Goal: Task Accomplishment & Management: Manage account settings

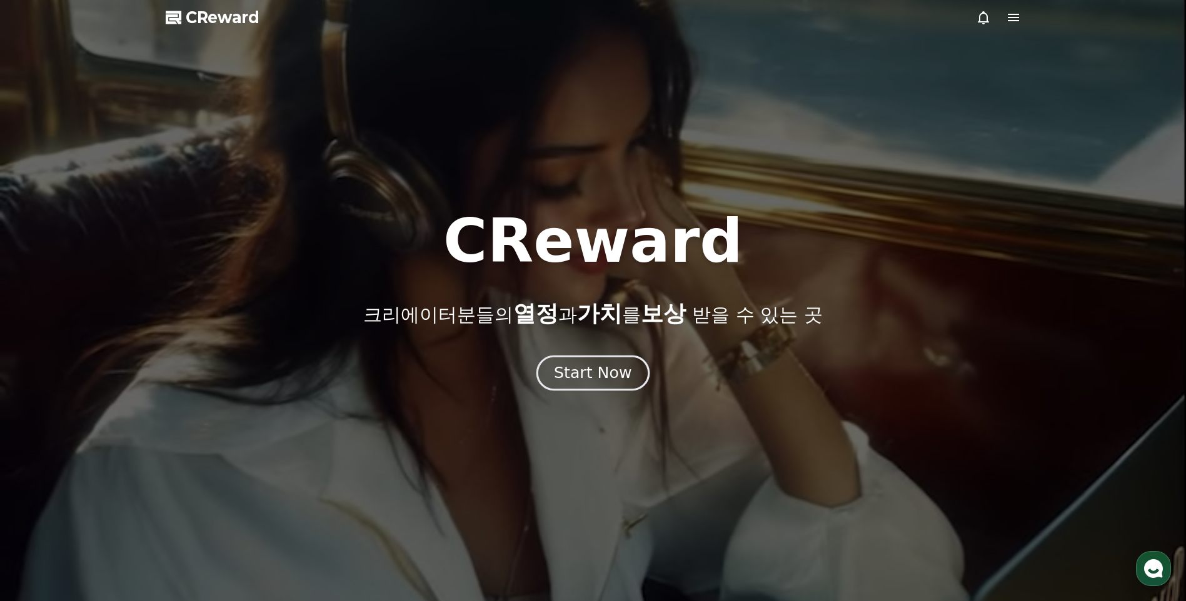
click at [617, 373] on div "Start Now" at bounding box center [593, 373] width 78 height 21
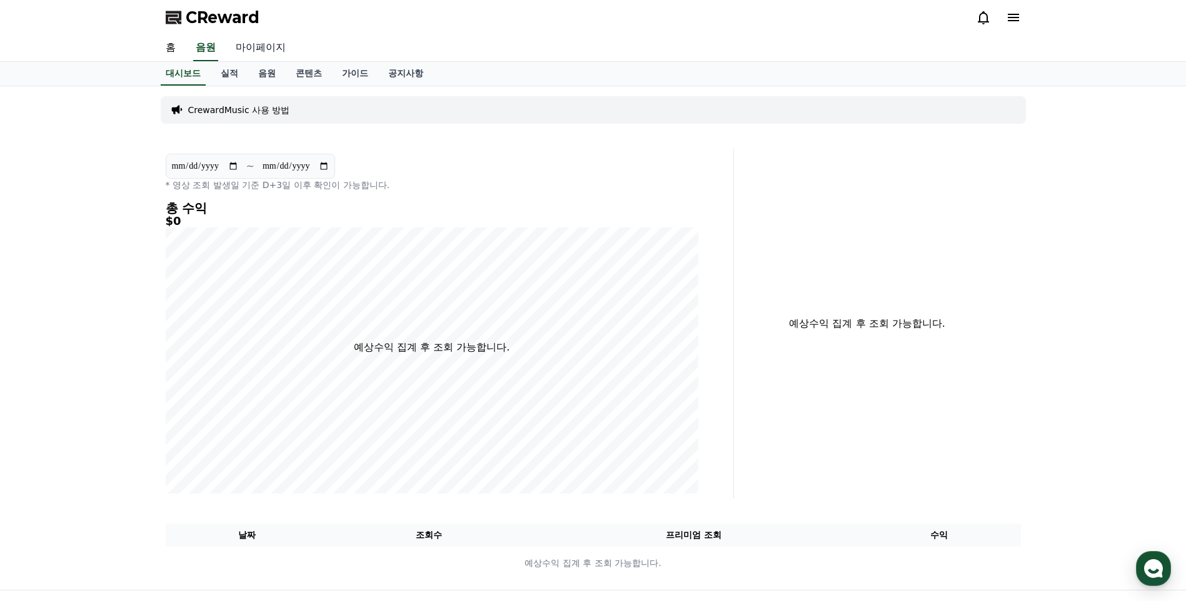
click at [259, 57] on link "마이페이지" at bounding box center [261, 48] width 70 height 26
select select "**********"
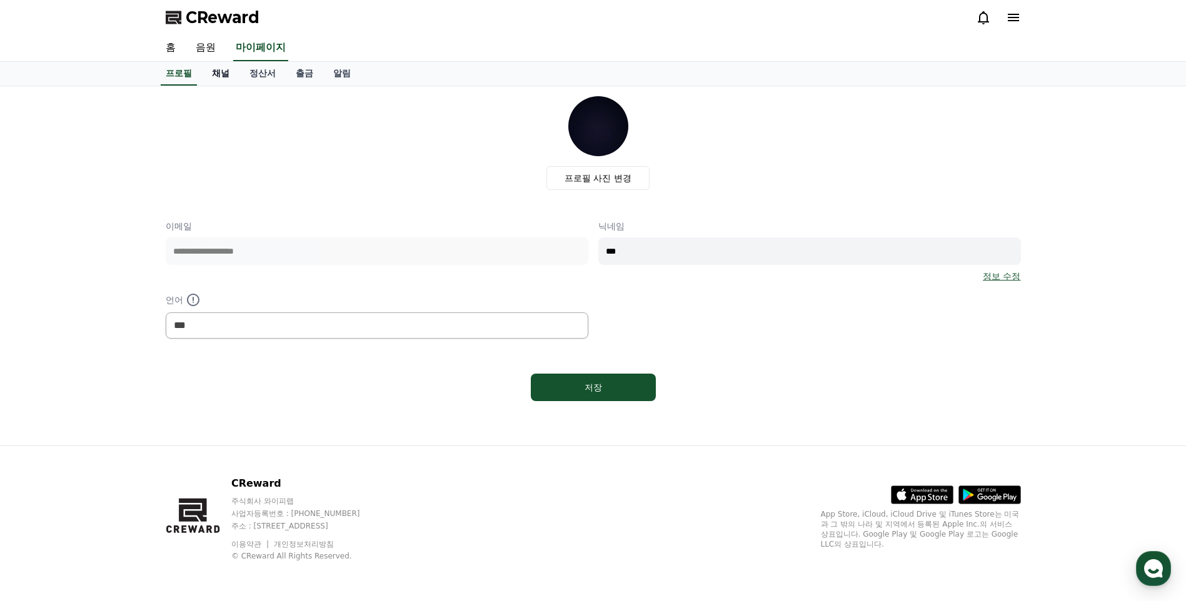
click at [234, 72] on link "채널" at bounding box center [221, 74] width 38 height 24
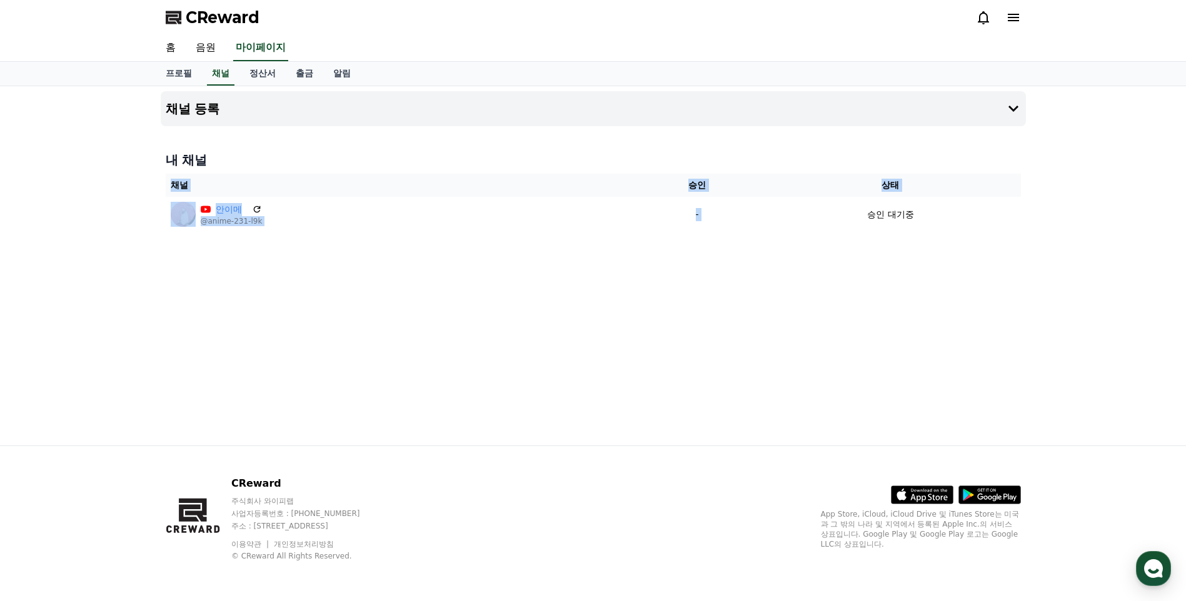
drag, startPoint x: 801, startPoint y: 217, endPoint x: 976, endPoint y: 236, distance: 175.5
click at [974, 236] on div "내 채널 채널 승인 상태 안이메 @anime-231-l9k - 승인 대기중" at bounding box center [593, 191] width 865 height 91
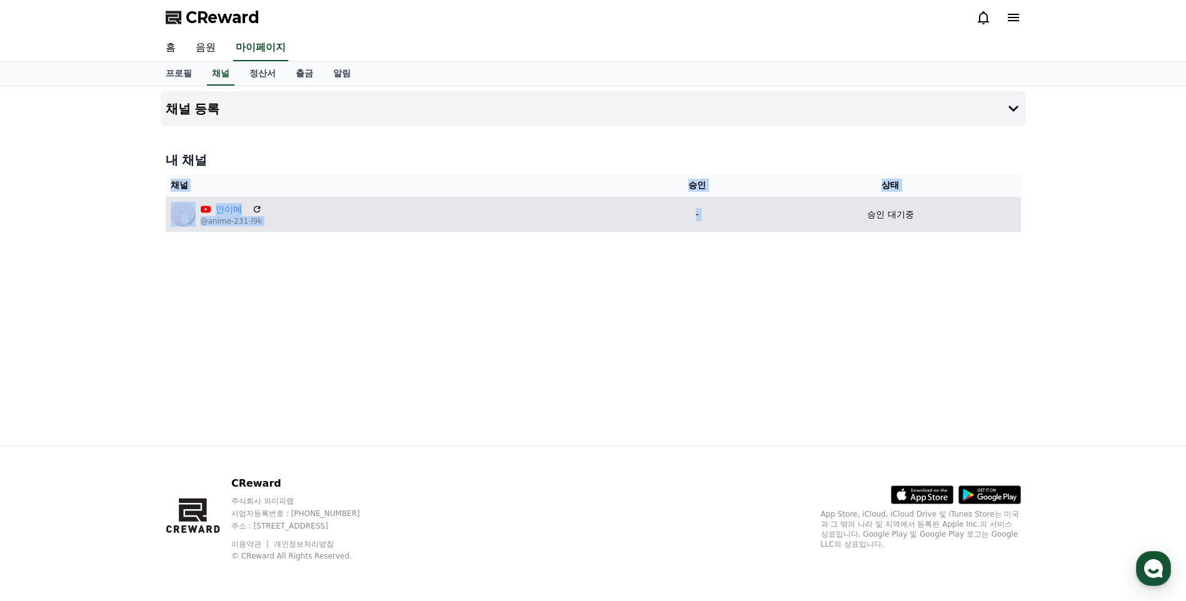
drag, startPoint x: 976, startPoint y: 236, endPoint x: 814, endPoint y: 228, distance: 162.1
click at [814, 228] on td "승인 대기중" at bounding box center [890, 214] width 260 height 35
